Goal: Book appointment/travel/reservation

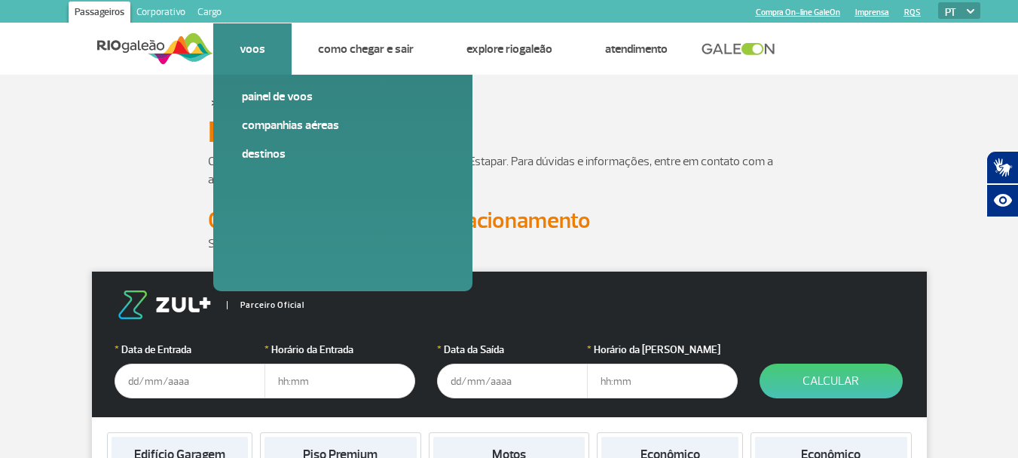
scroll to position [75, 0]
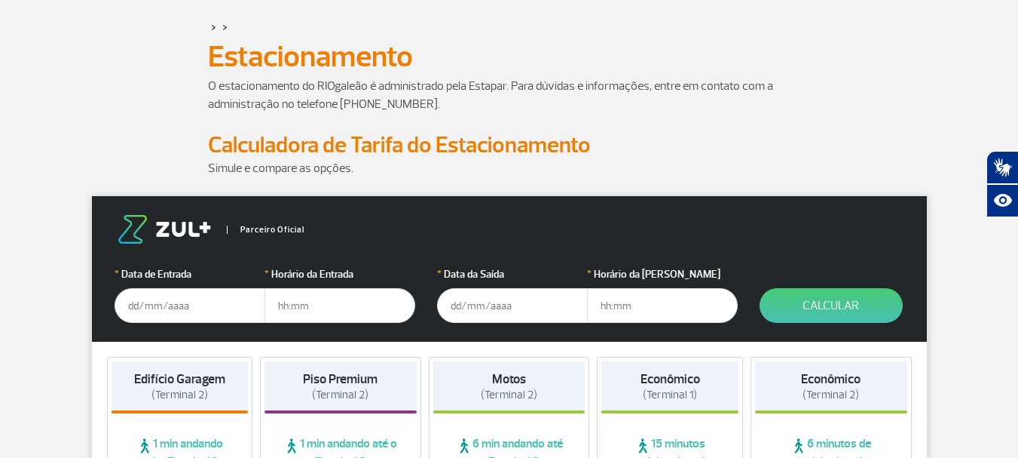
click at [128, 306] on input "text" at bounding box center [190, 305] width 151 height 35
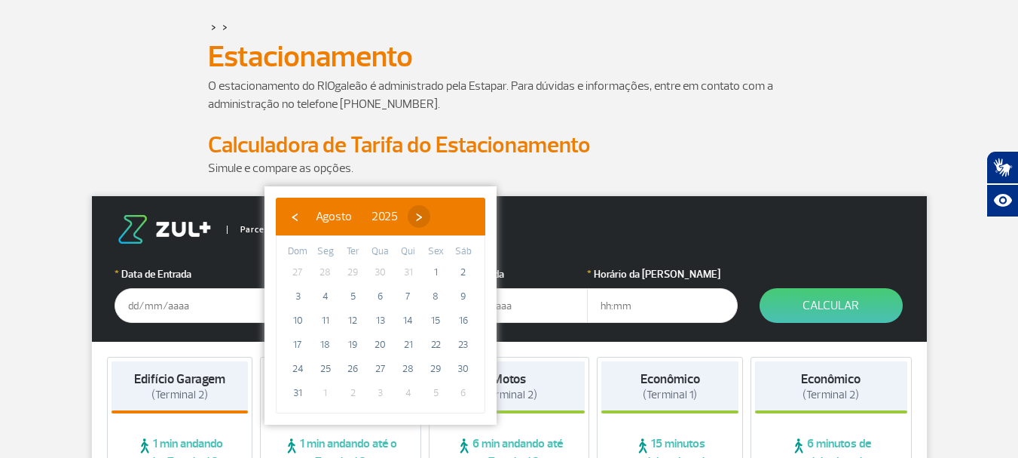
click at [430, 213] on span "›" at bounding box center [419, 216] width 23 height 23
click at [444, 213] on span "›" at bounding box center [432, 216] width 23 height 23
click at [446, 213] on span "›" at bounding box center [435, 216] width 23 height 23
click at [429, 213] on span "›" at bounding box center [417, 216] width 23 height 23
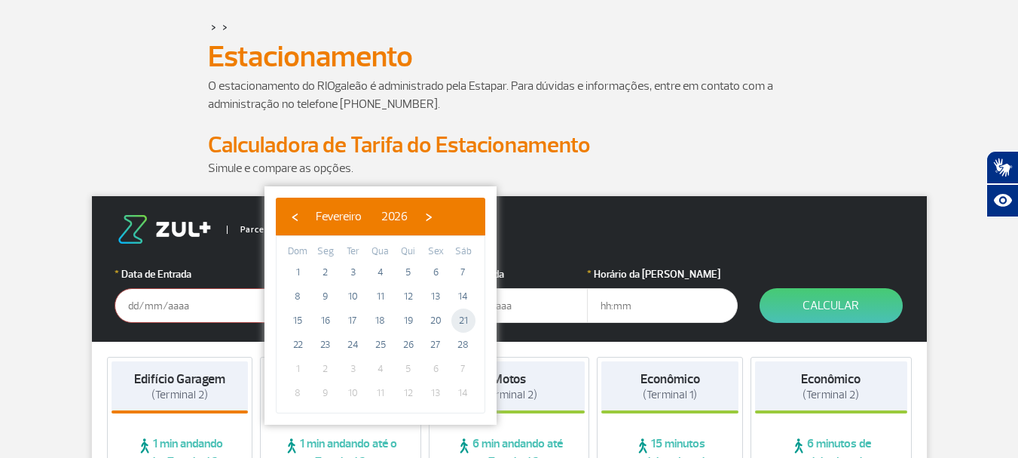
click at [468, 318] on span "21" at bounding box center [464, 320] width 24 height 24
type input "[DATE]"
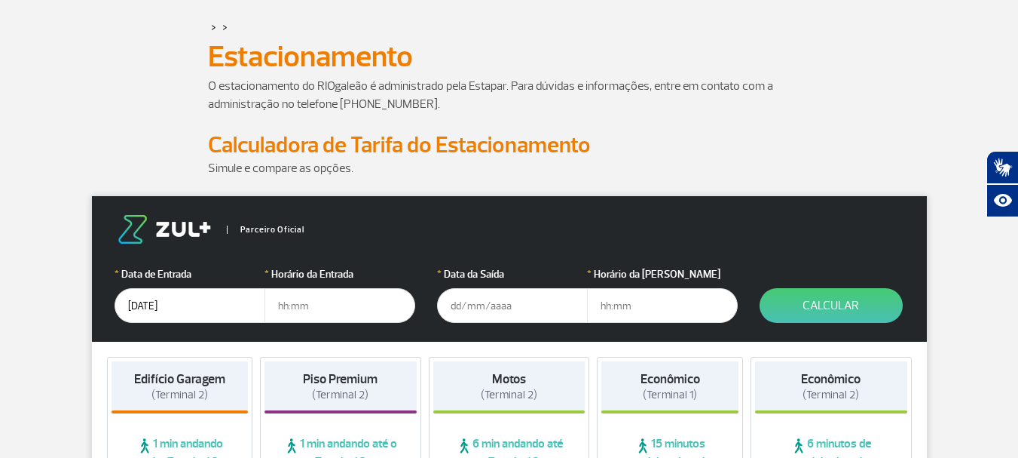
click at [322, 307] on input "text" at bounding box center [340, 305] width 151 height 35
click at [323, 304] on input "text" at bounding box center [340, 305] width 151 height 35
type input "18:00"
click at [449, 307] on input "text" at bounding box center [512, 305] width 151 height 35
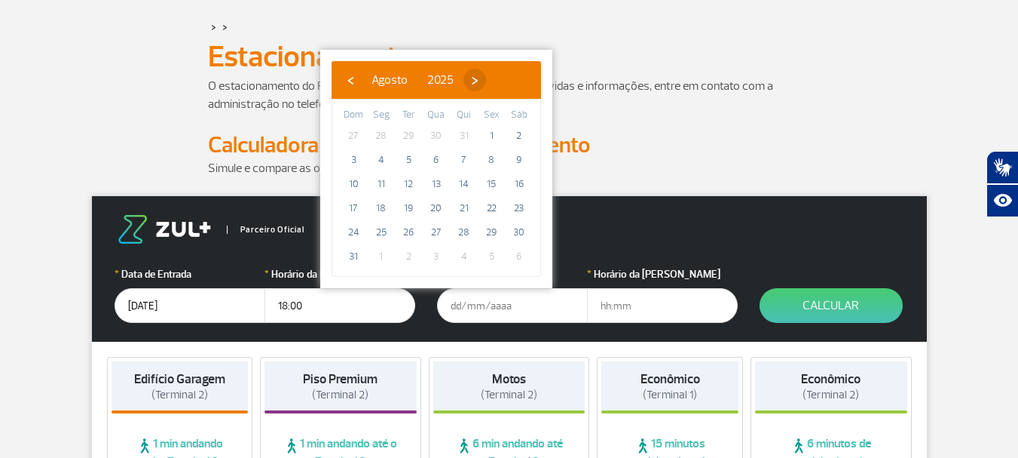
click at [486, 84] on span "›" at bounding box center [475, 80] width 23 height 23
click at [500, 84] on span "›" at bounding box center [488, 80] width 23 height 23
click at [491, 84] on span "›" at bounding box center [479, 80] width 23 height 23
click at [502, 85] on span "›" at bounding box center [490, 80] width 23 height 23
click at [354, 211] on span "22" at bounding box center [354, 208] width 24 height 24
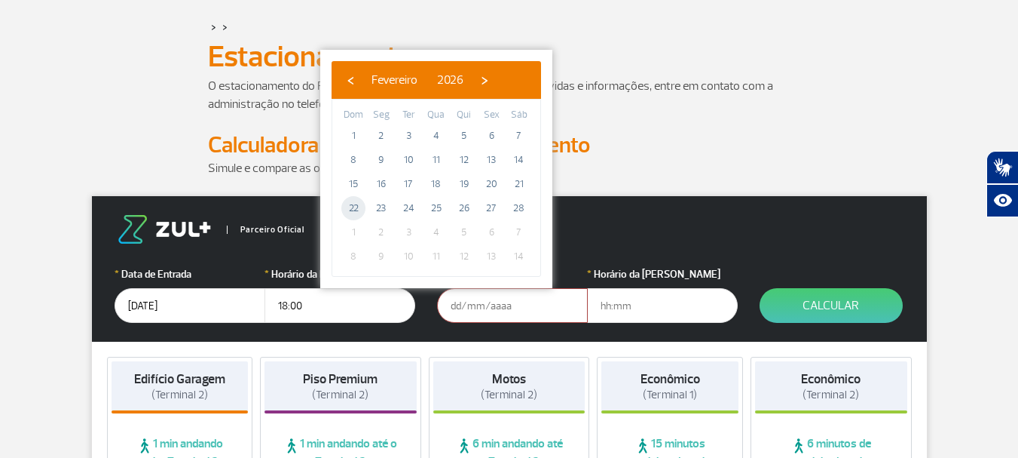
type input "[DATE]"
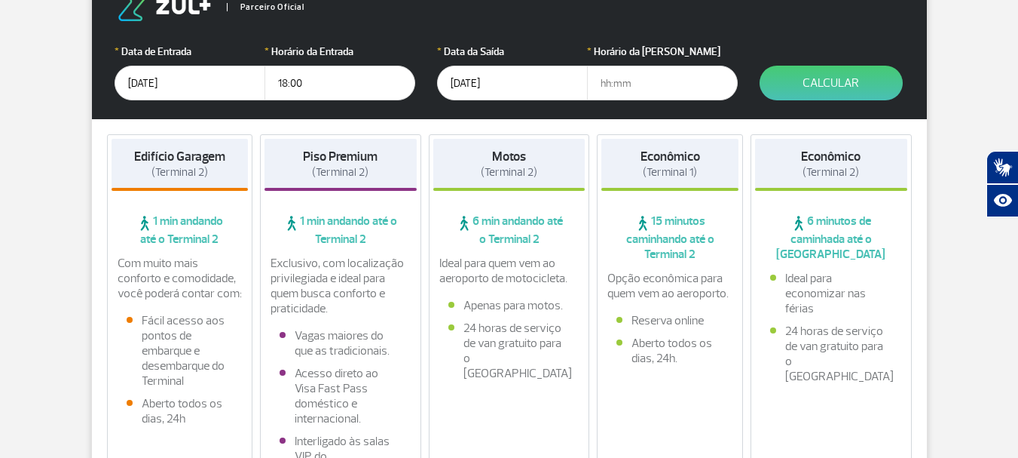
scroll to position [302, 0]
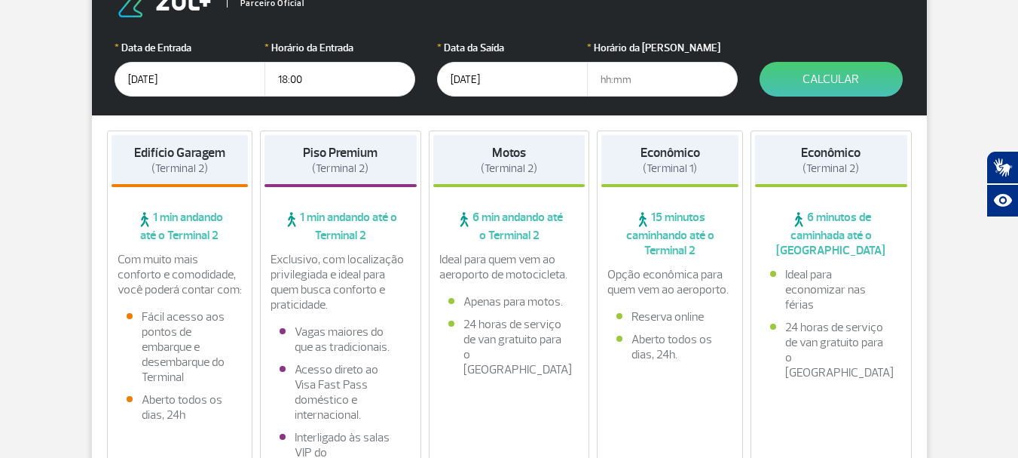
click at [642, 78] on input "text" at bounding box center [662, 79] width 151 height 35
type input "12:00"
click at [829, 81] on button "Calcular" at bounding box center [831, 79] width 143 height 35
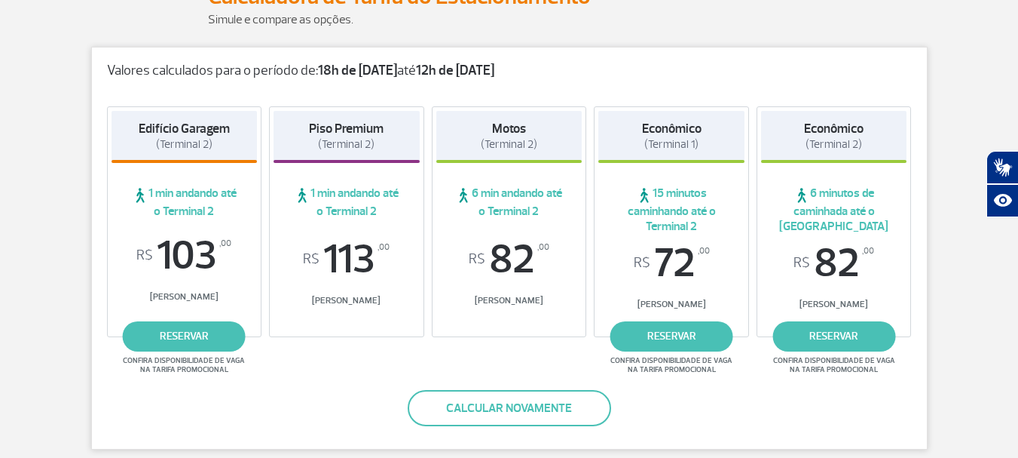
scroll to position [231, 0]
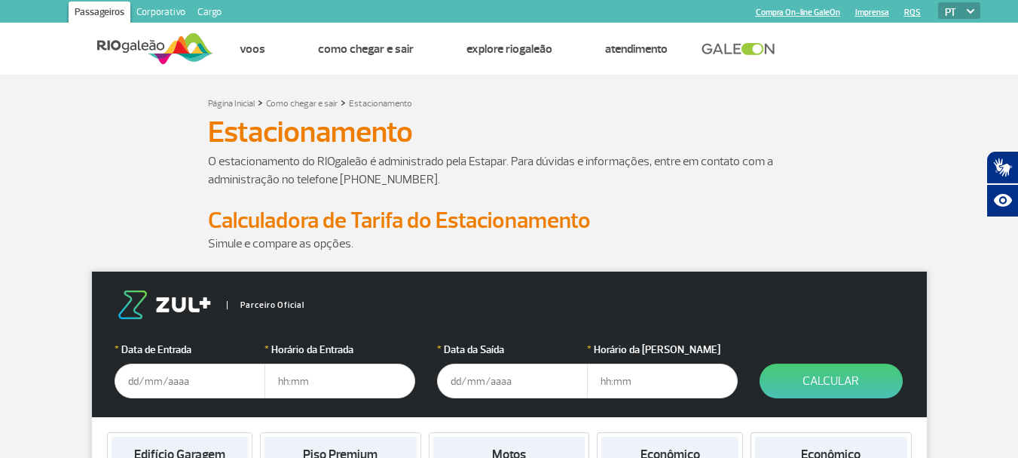
click at [124, 381] on input "text" at bounding box center [190, 380] width 151 height 35
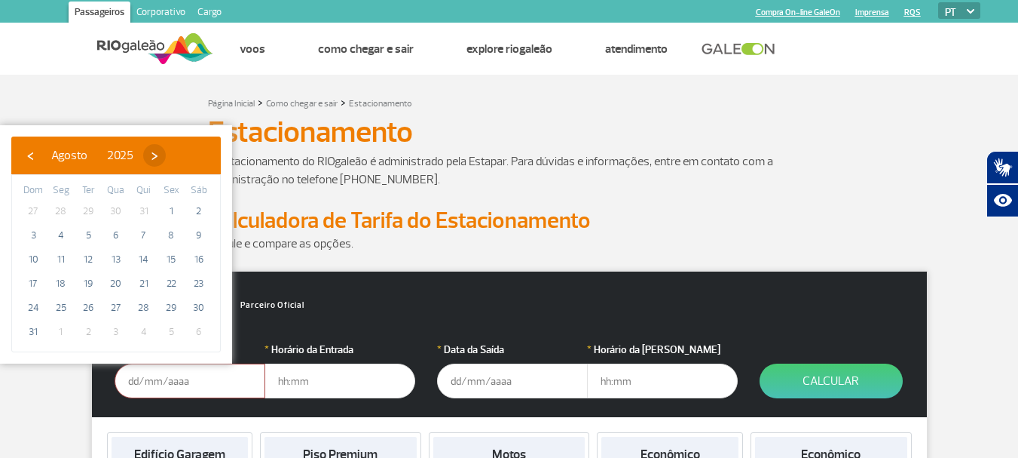
click at [166, 152] on span "›" at bounding box center [154, 155] width 23 height 23
click at [179, 152] on span "›" at bounding box center [168, 155] width 23 height 23
click at [170, 153] on span "›" at bounding box center [159, 155] width 23 height 23
click at [182, 153] on span "›" at bounding box center [170, 155] width 23 height 23
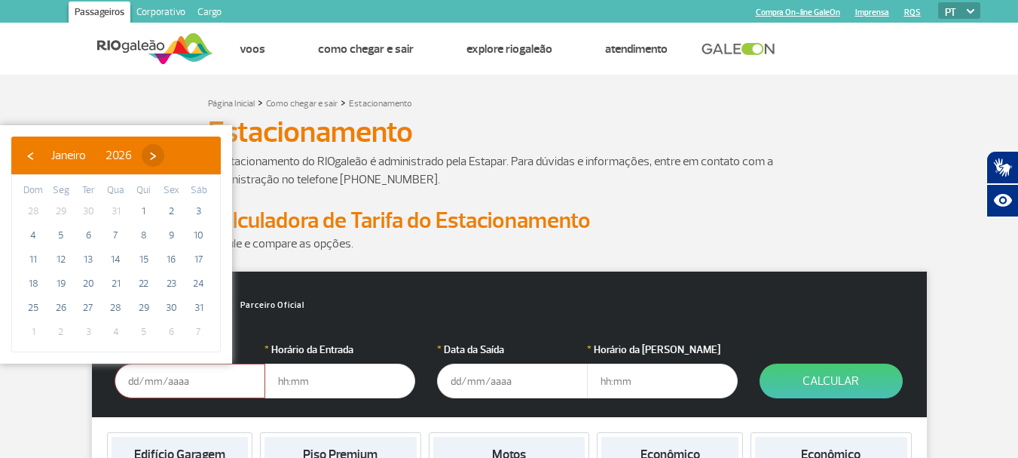
click at [164, 153] on span "›" at bounding box center [153, 155] width 23 height 23
click at [201, 232] on span "14" at bounding box center [199, 235] width 24 height 24
type input "14/02/2026"
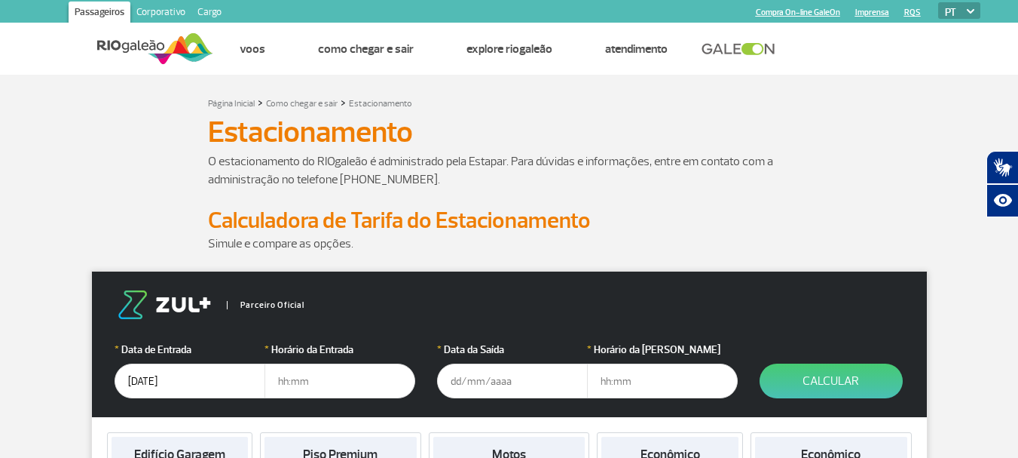
click at [282, 384] on input "text" at bounding box center [340, 380] width 151 height 35
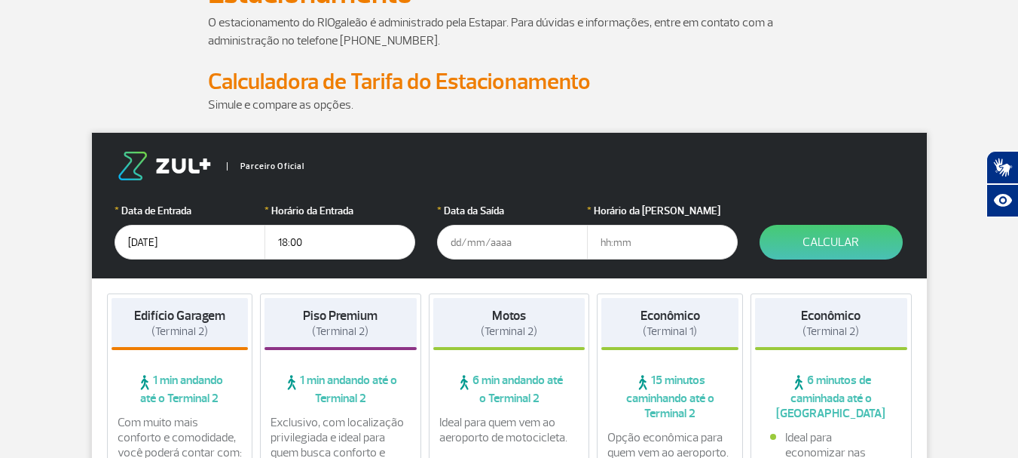
scroll to position [151, 0]
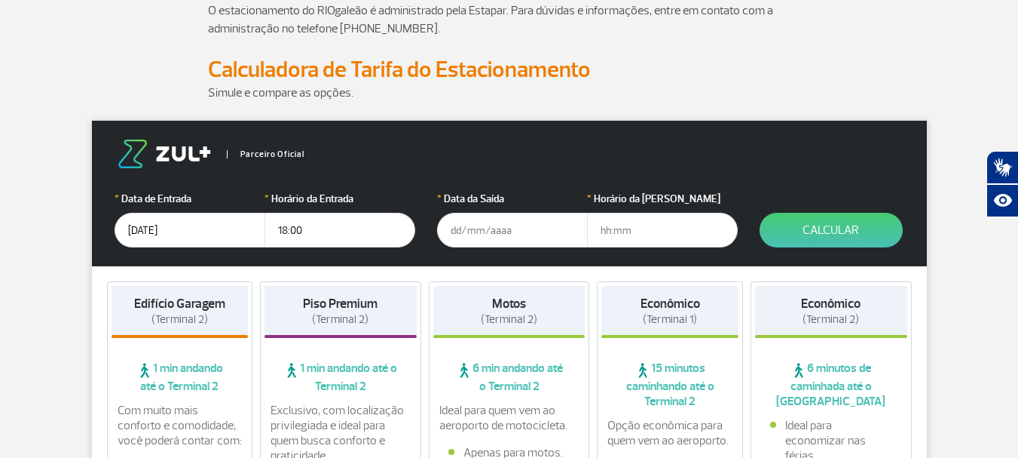
type input "18:00"
click at [451, 231] on input "text" at bounding box center [512, 230] width 151 height 35
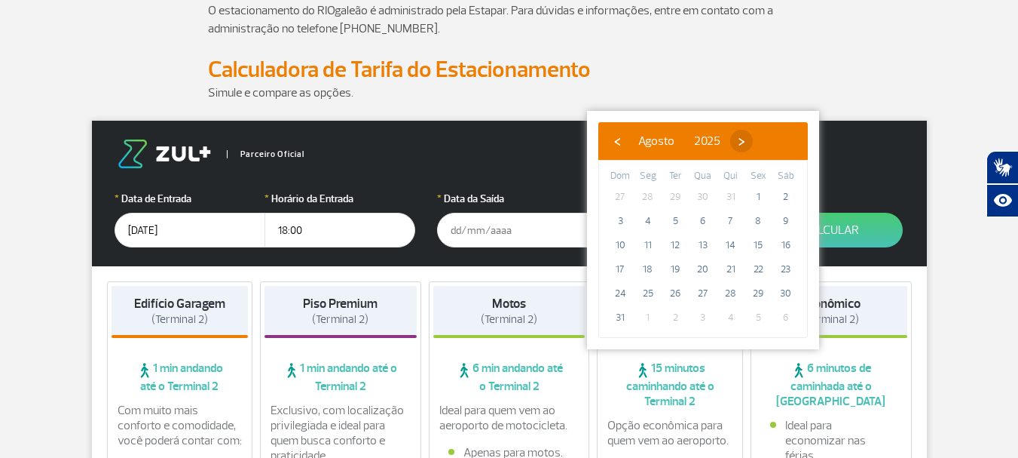
click at [753, 141] on span "›" at bounding box center [742, 141] width 23 height 23
click at [767, 141] on span "›" at bounding box center [755, 141] width 23 height 23
click at [758, 141] on span "›" at bounding box center [746, 141] width 23 height 23
click at [769, 141] on span "›" at bounding box center [757, 141] width 23 height 23
click at [752, 141] on span "›" at bounding box center [740, 141] width 23 height 23
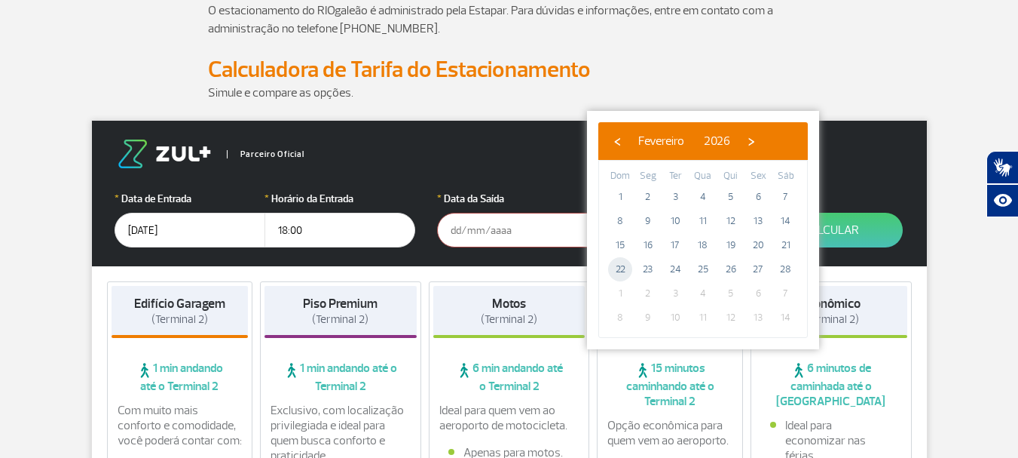
click at [620, 266] on span "22" at bounding box center [620, 269] width 24 height 24
type input "[DATE]"
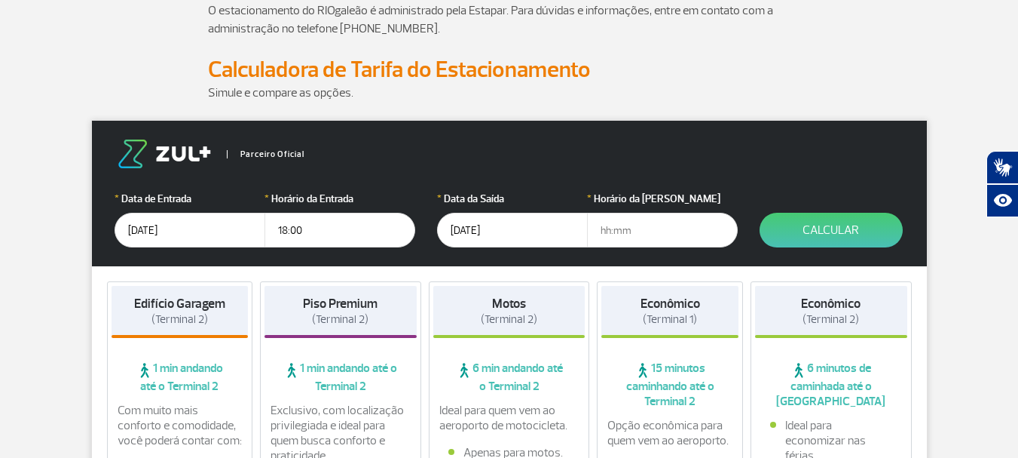
click at [602, 227] on input "text" at bounding box center [662, 230] width 151 height 35
type input "12:00"
click at [843, 224] on button "Calcular" at bounding box center [831, 230] width 143 height 35
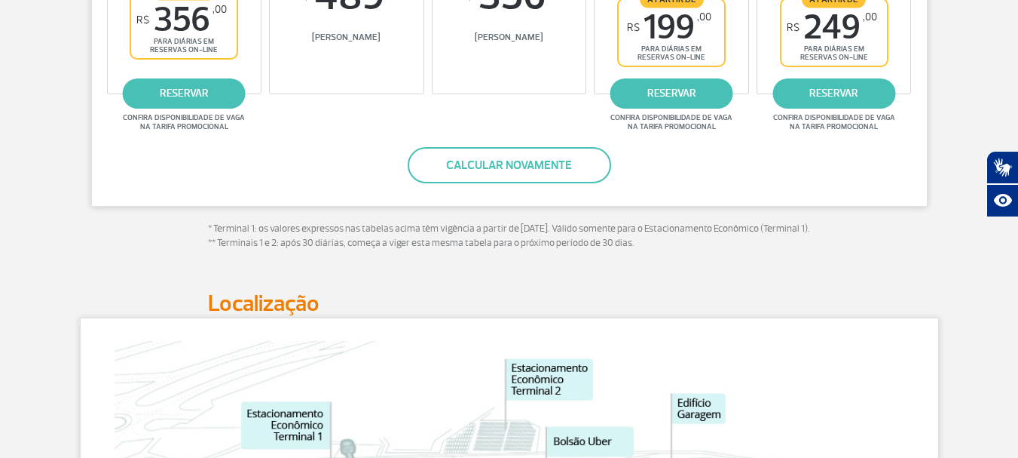
scroll to position [377, 0]
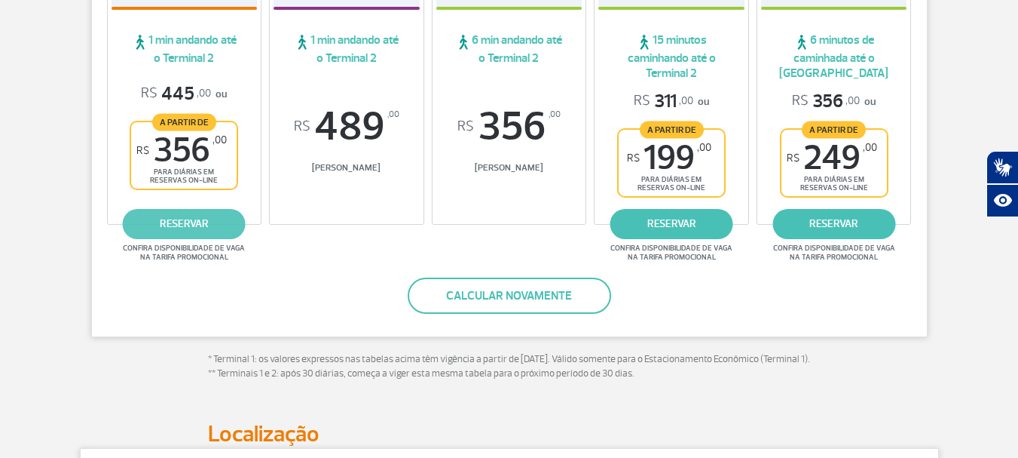
click at [207, 228] on link "reservar" at bounding box center [184, 224] width 123 height 30
